Goal: Information Seeking & Learning: Learn about a topic

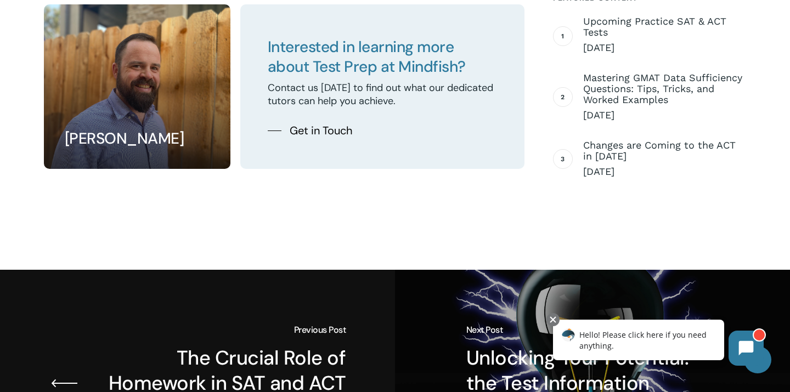
scroll to position [2023, 0]
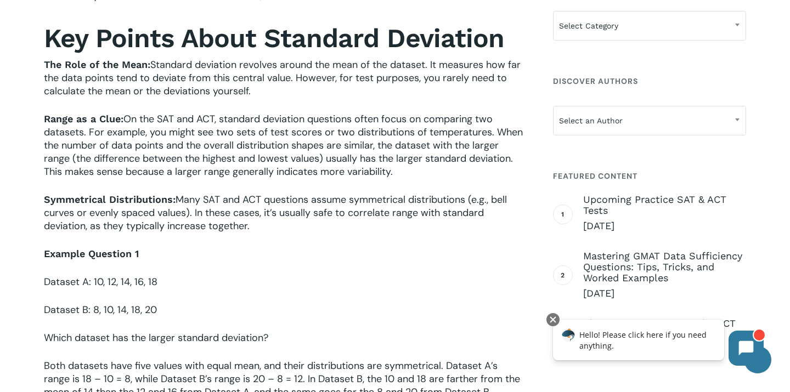
scroll to position [567, 0]
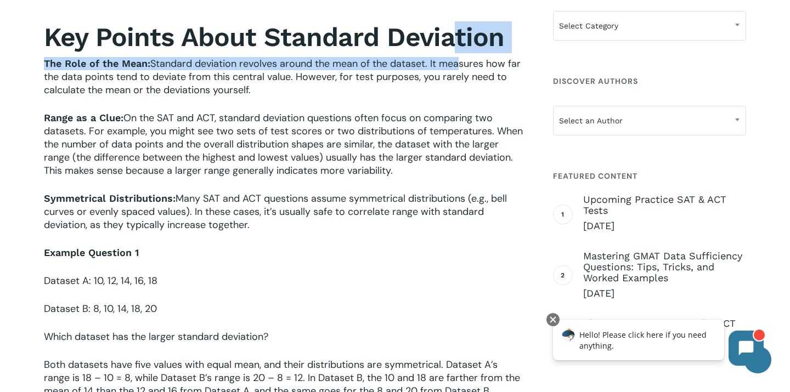
drag, startPoint x: 445, startPoint y: 24, endPoint x: 458, endPoint y: 63, distance: 41.5
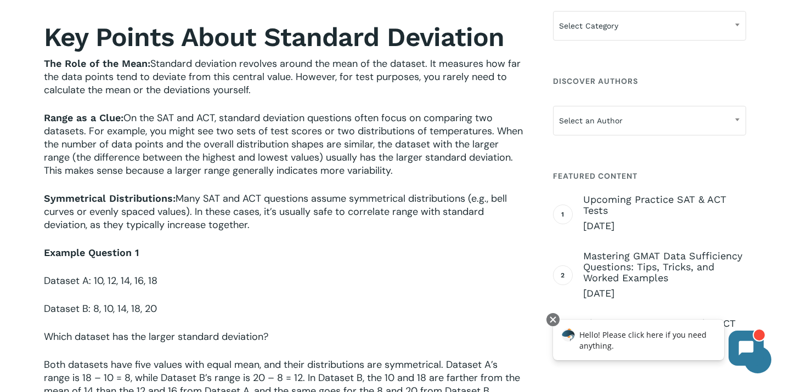
click at [495, 49] on b "Key Points About Standard Deviation" at bounding box center [274, 36] width 460 height 31
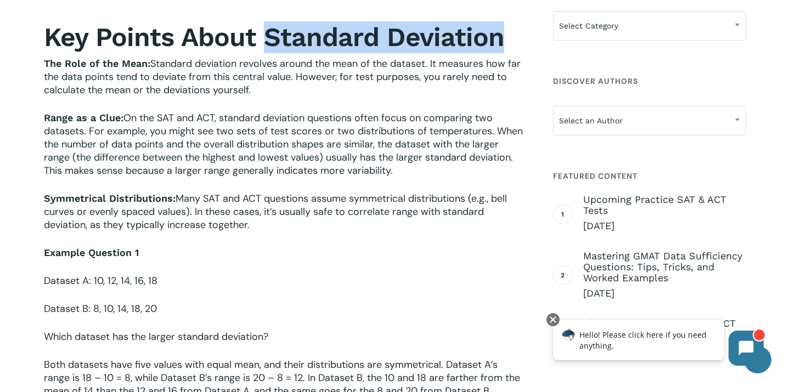
drag, startPoint x: 507, startPoint y: 48, endPoint x: 268, endPoint y: 50, distance: 238.2
click at [268, 50] on h2 "Key Points About Standard Deviation" at bounding box center [284, 37] width 481 height 32
click at [268, 50] on b "Key Points About Standard Deviation" at bounding box center [274, 36] width 460 height 31
drag, startPoint x: 262, startPoint y: 41, endPoint x: 501, endPoint y: 49, distance: 238.8
click at [501, 49] on h2 "Key Points About Standard Deviation" at bounding box center [284, 37] width 481 height 32
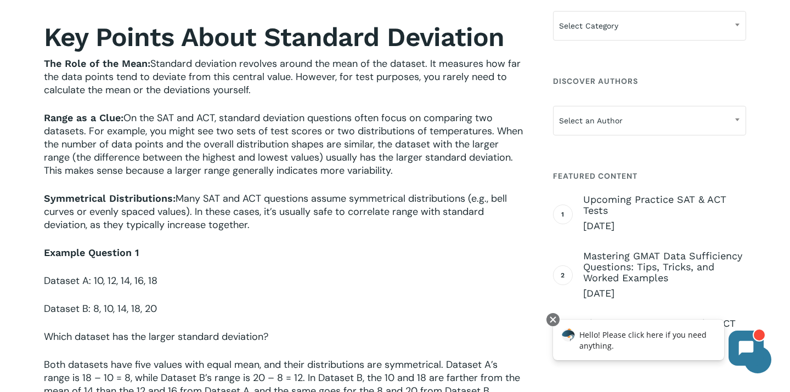
click at [379, 117] on span "Range as a Clue: On the SAT and ACT, standard deviation questions often focus o…" at bounding box center [283, 144] width 479 height 66
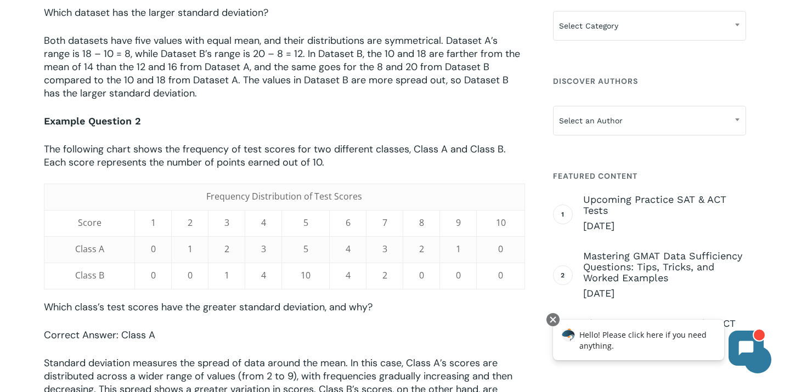
scroll to position [892, 0]
